Goal: Task Accomplishment & Management: Manage account settings

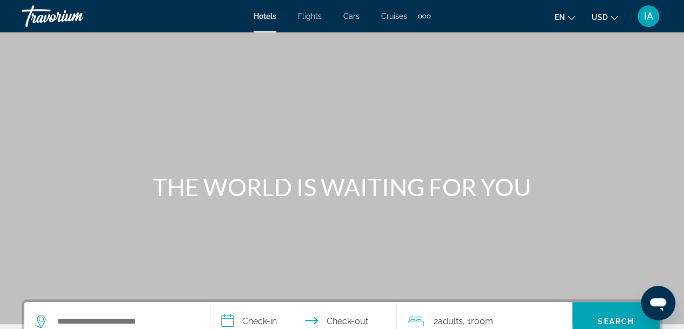
click at [615, 16] on icon "Change currency" at bounding box center [614, 18] width 8 height 8
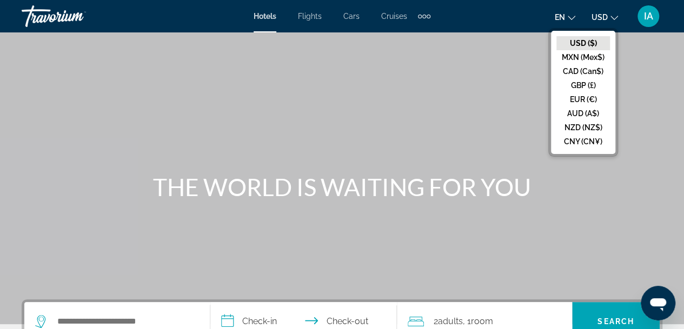
click at [572, 17] on icon "Change language" at bounding box center [572, 18] width 8 height 8
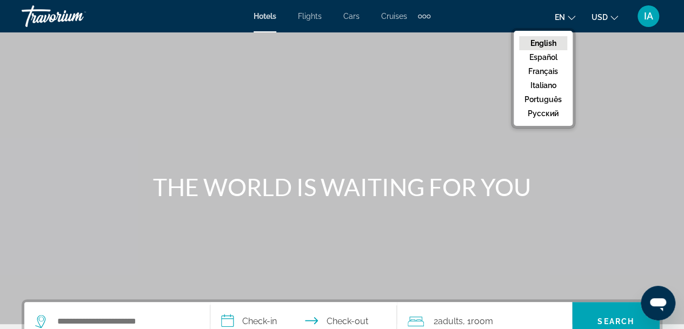
click at [572, 17] on icon "Change language" at bounding box center [572, 18] width 8 height 8
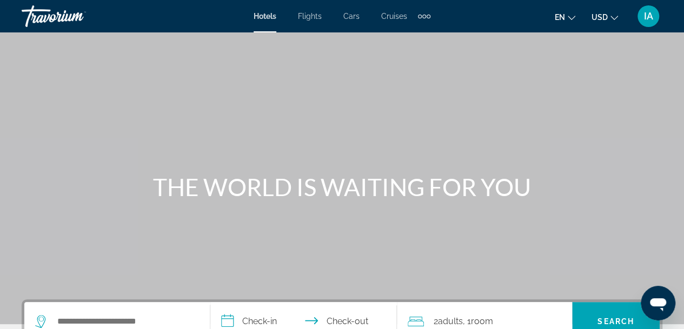
click at [646, 15] on span "IA" at bounding box center [648, 16] width 9 height 11
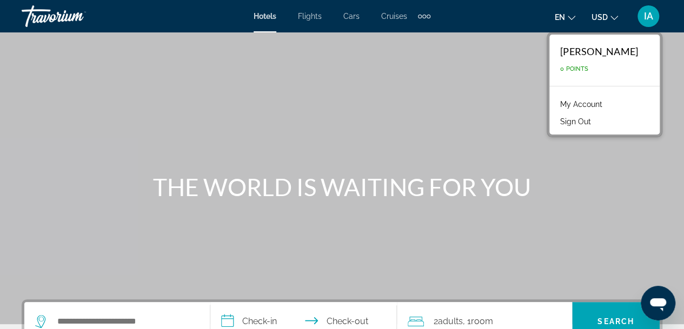
click at [598, 63] on div "[PERSON_NAME] 0 Points" at bounding box center [604, 60] width 110 height 51
click at [598, 49] on div "[PERSON_NAME]" at bounding box center [599, 51] width 78 height 12
click at [572, 99] on link "My Account" at bounding box center [581, 104] width 53 height 14
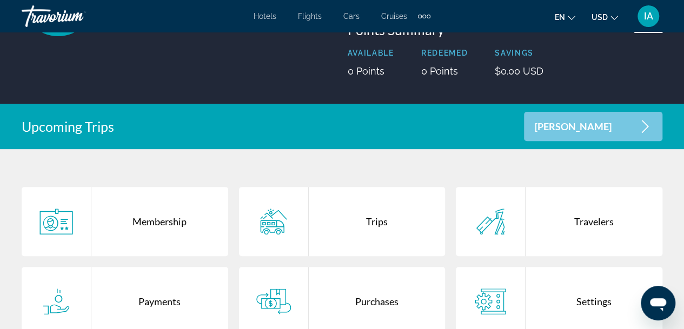
scroll to position [216, 0]
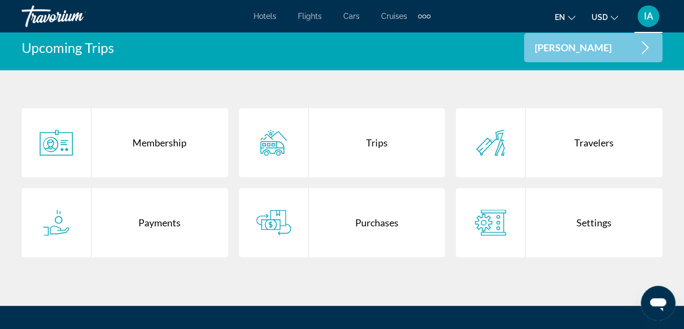
click at [148, 218] on div "Payments" at bounding box center [159, 222] width 137 height 69
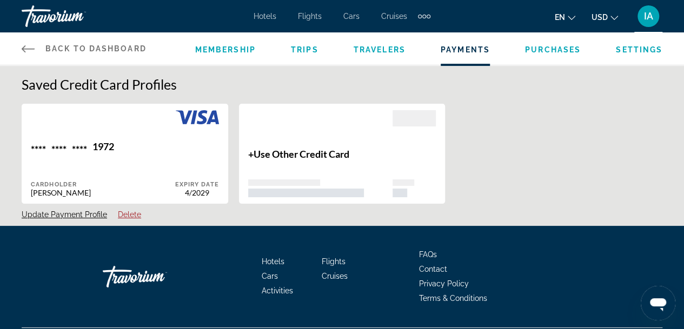
click at [543, 49] on span "Purchases" at bounding box center [553, 49] width 56 height 9
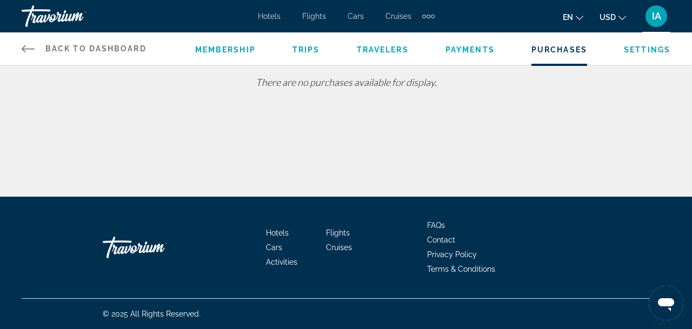
click at [466, 50] on span "Payments" at bounding box center [469, 49] width 49 height 9
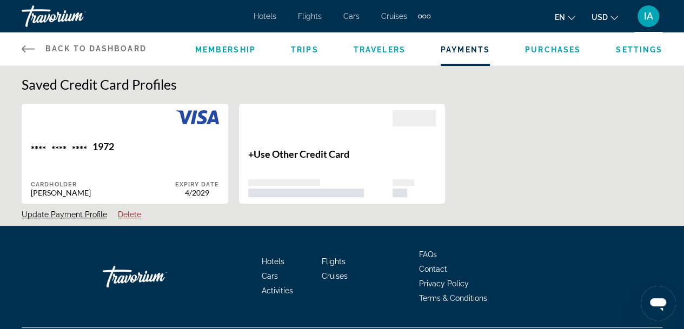
click at [391, 51] on span "Travelers" at bounding box center [379, 49] width 52 height 9
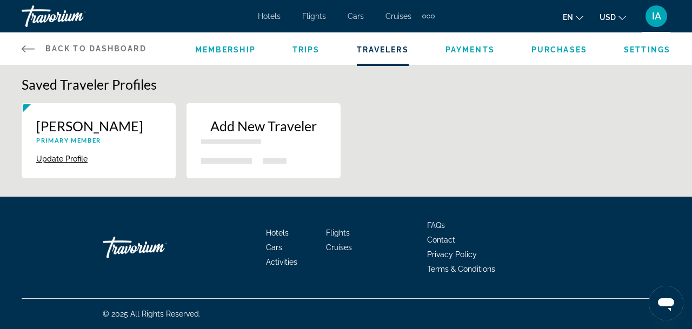
click at [162, 131] on div "[PERSON_NAME] Primary Member Update Profile Delete" at bounding box center [99, 140] width 154 height 75
click at [220, 51] on span "Membership" at bounding box center [225, 49] width 61 height 9
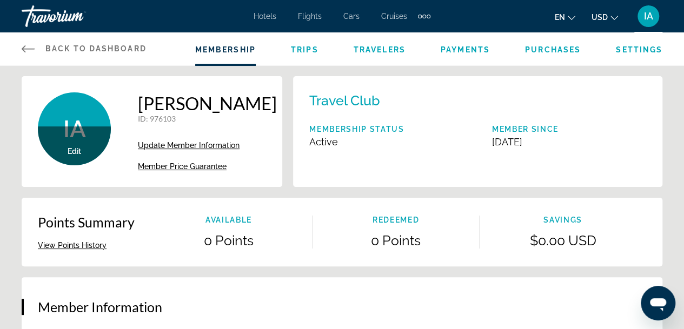
click at [635, 52] on span "Settings" at bounding box center [639, 49] width 46 height 9
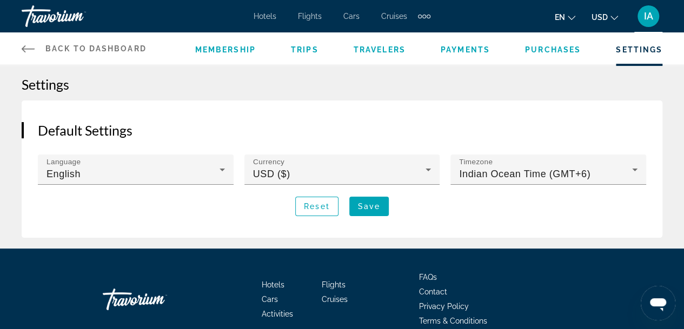
click at [540, 50] on span "Purchases" at bounding box center [553, 49] width 56 height 9
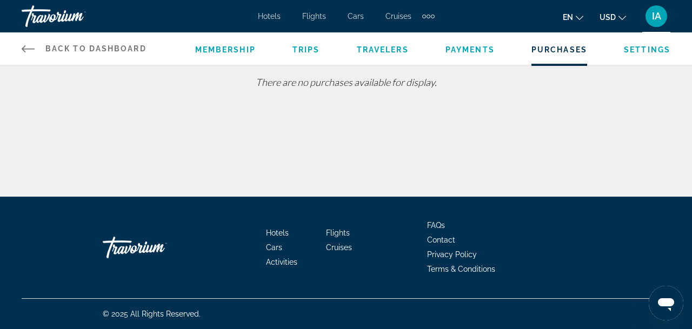
click at [454, 48] on span "Payments" at bounding box center [469, 49] width 49 height 9
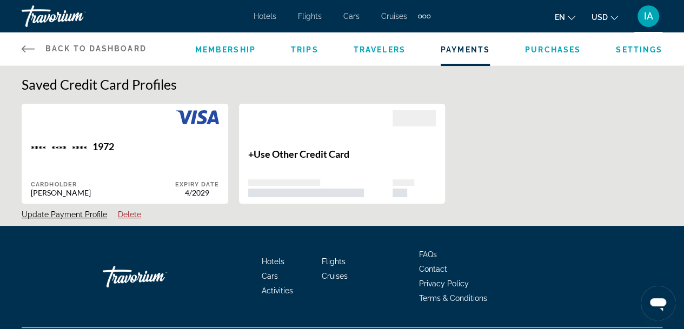
click at [383, 46] on span "Travelers" at bounding box center [379, 49] width 52 height 9
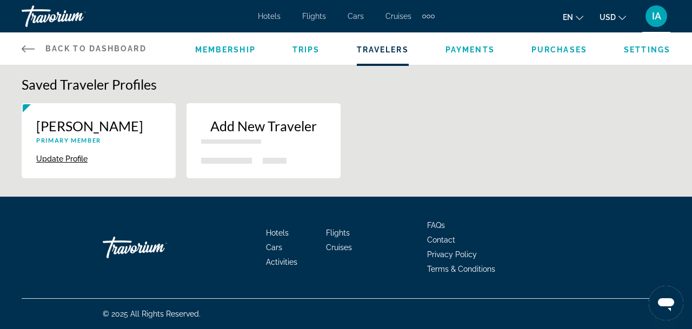
click at [303, 49] on span "Trips" at bounding box center [306, 49] width 28 height 9
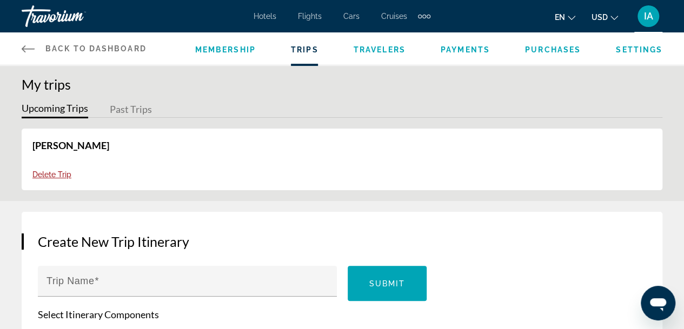
click at [208, 46] on span "Membership" at bounding box center [225, 49] width 61 height 9
